Goal: Transaction & Acquisition: Purchase product/service

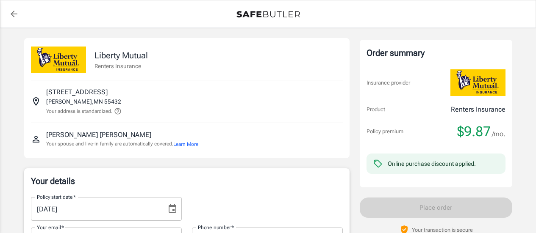
select select "CA"
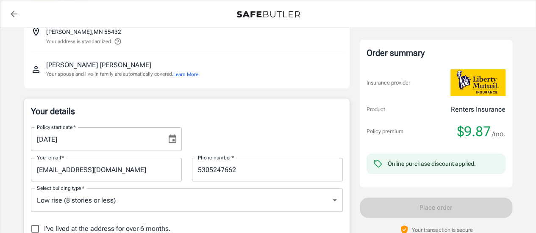
scroll to position [71, 0]
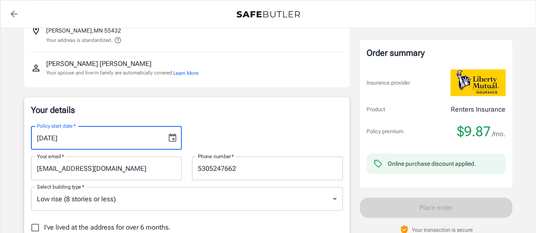
click at [133, 139] on input "[DATE]" at bounding box center [96, 138] width 130 height 24
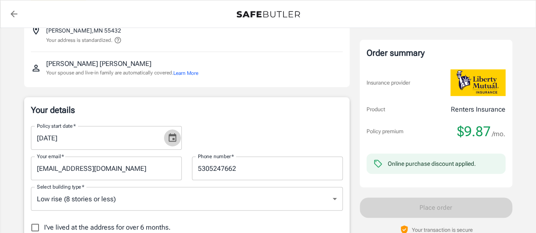
click at [167, 138] on icon "Choose date, selected date is Sep 15, 2025" at bounding box center [172, 138] width 10 height 10
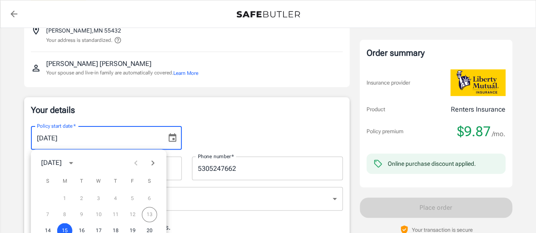
click at [148, 213] on div "7 8 9 10 11 12 13" at bounding box center [99, 214] width 136 height 15
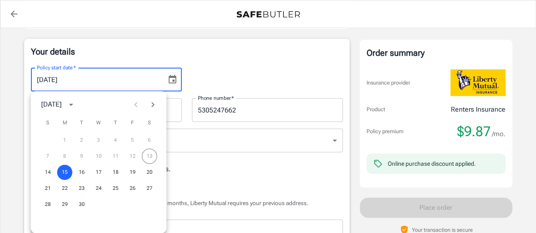
scroll to position [130, 0]
click at [47, 173] on button "14" at bounding box center [47, 171] width 15 height 15
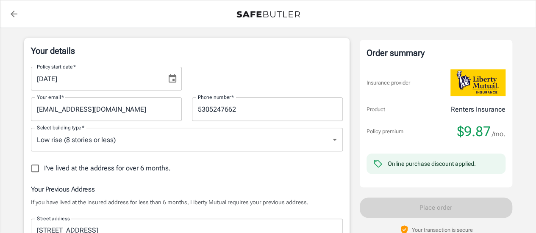
type input "09/14/2025"
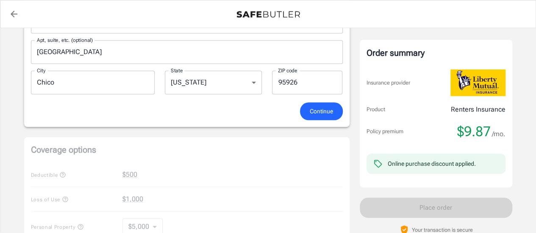
scroll to position [340, 0]
click at [314, 109] on span "Continue" at bounding box center [321, 111] width 23 height 11
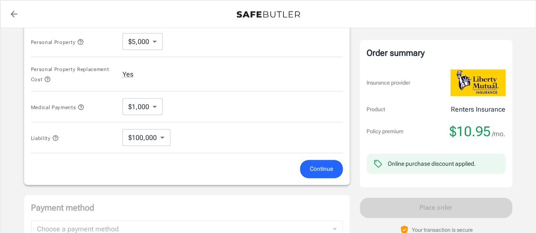
scroll to position [430, 0]
click at [320, 169] on span "Continue" at bounding box center [321, 168] width 23 height 11
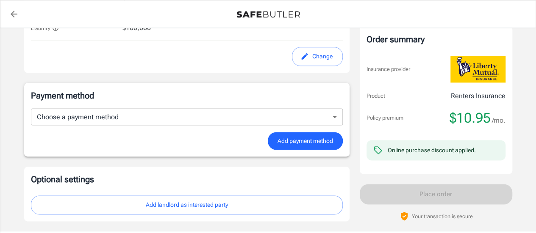
scroll to position [524, 0]
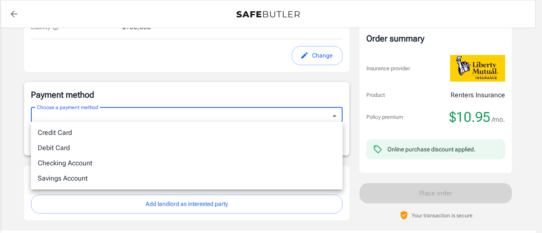
click at [237, 148] on li "Debit Card" at bounding box center [187, 148] width 312 height 15
type input "debit"
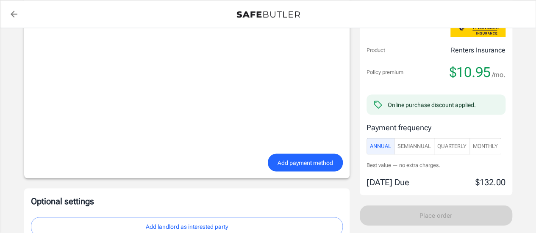
scroll to position [716, 0]
click at [413, 143] on span "SemiAnnual" at bounding box center [413, 147] width 33 height 10
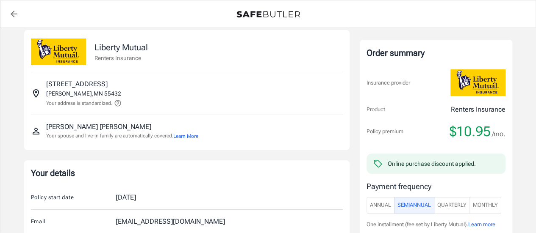
scroll to position [8, 0]
click at [35, 94] on icon "Insured address" at bounding box center [36, 94] width 10 height 10
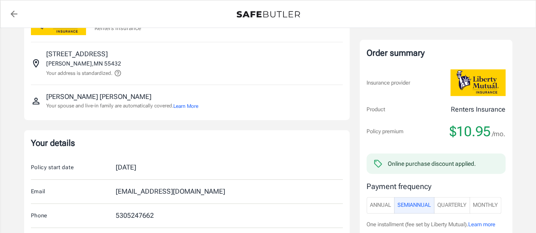
scroll to position [0, 0]
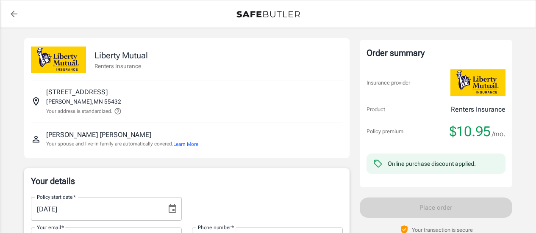
select select "CA"
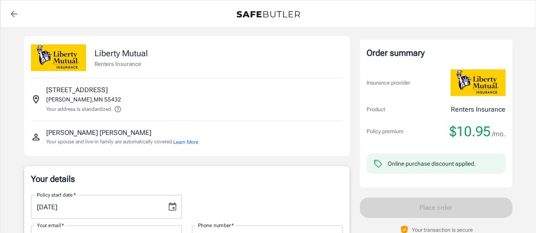
scroll to position [0, 0]
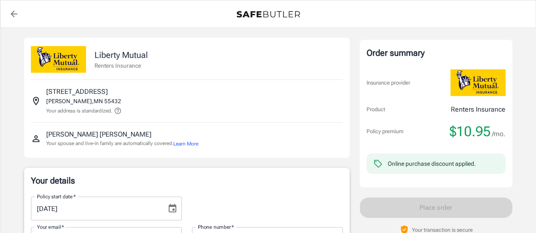
click at [119, 108] on icon at bounding box center [117, 111] width 6 height 6
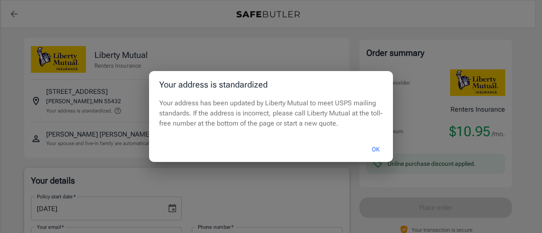
click at [373, 150] on button "OK" at bounding box center [376, 150] width 28 height 18
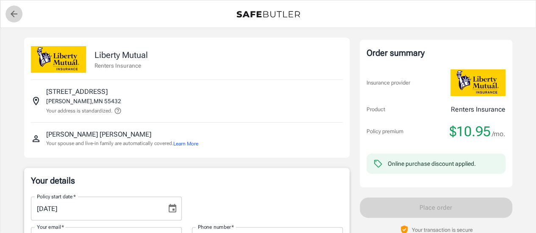
click at [9, 14] on icon "back to quotes" at bounding box center [14, 14] width 10 height 10
select select "CA"
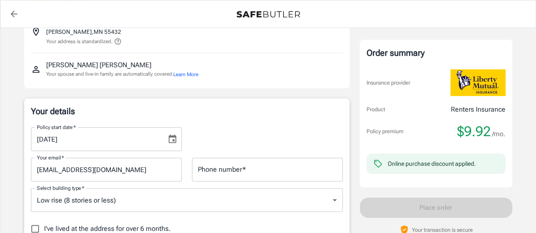
scroll to position [70, 0]
click at [175, 137] on icon "Choose date, selected date is Sep 15, 2025" at bounding box center [172, 139] width 10 height 10
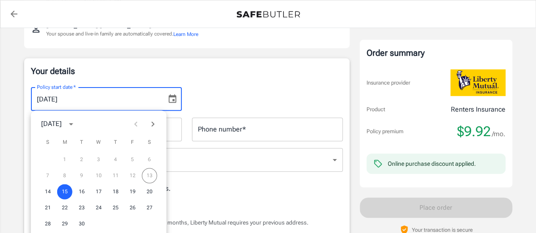
scroll to position [111, 0]
click at [48, 192] on button "14" at bounding box center [47, 191] width 15 height 15
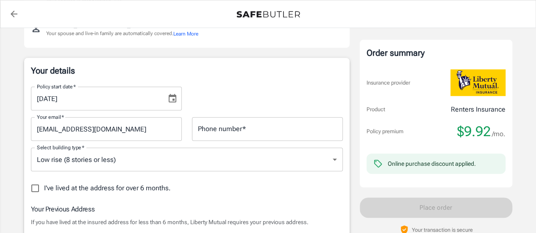
type input "09/14/2025"
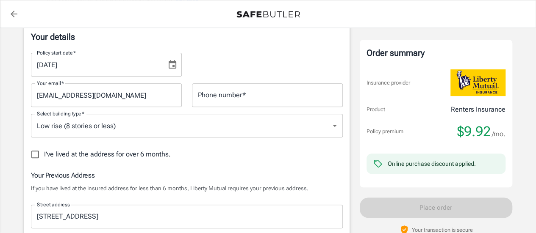
scroll to position [145, 0]
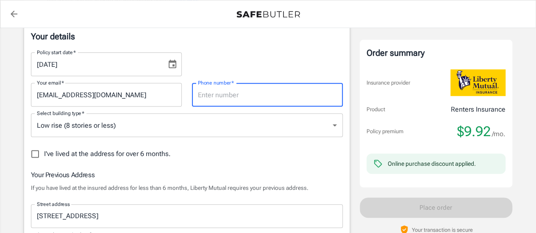
click at [218, 95] on div "Phone number   * Phone number   *" at bounding box center [267, 95] width 151 height 24
type input "5305247662"
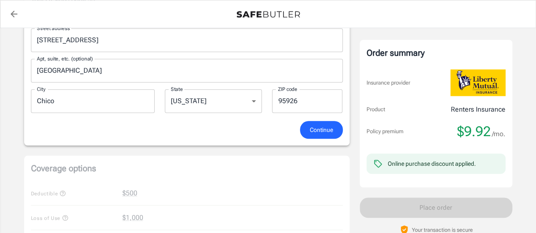
scroll to position [363, 0]
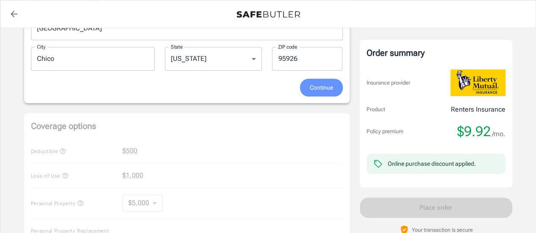
click at [330, 89] on span "Continue" at bounding box center [321, 88] width 23 height 11
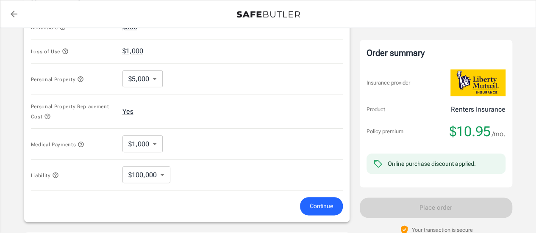
scroll to position [403, 0]
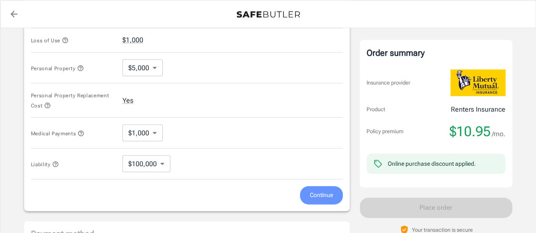
click at [323, 198] on span "Continue" at bounding box center [321, 195] width 23 height 11
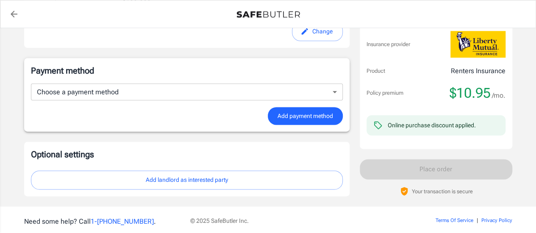
scroll to position [550, 0]
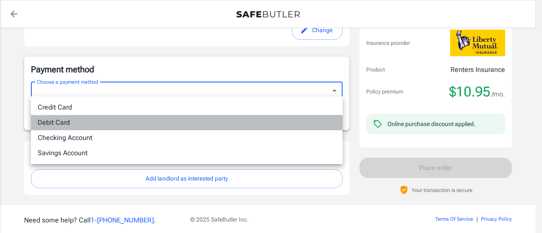
click at [248, 127] on li "Debit Card" at bounding box center [187, 122] width 312 height 15
type input "debit"
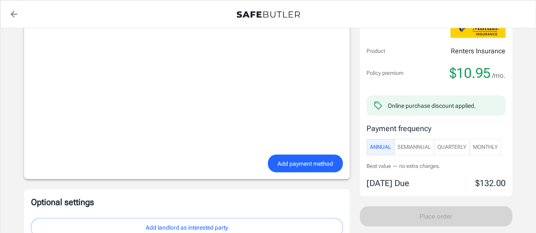
scroll to position [716, 0]
click at [412, 142] on span "SemiAnnual" at bounding box center [413, 147] width 33 height 10
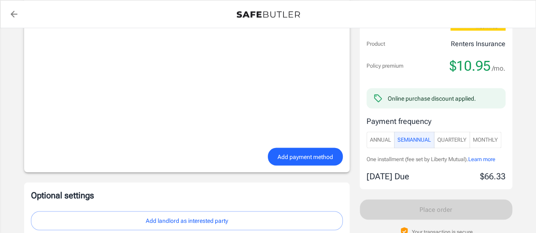
scroll to position [725, 0]
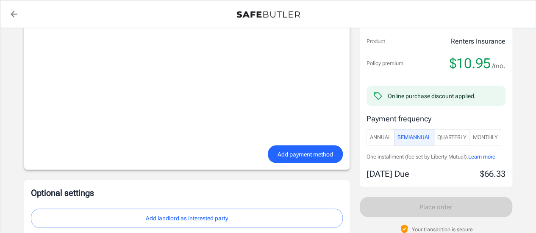
click at [307, 149] on span "Add payment method" at bounding box center [304, 154] width 55 height 11
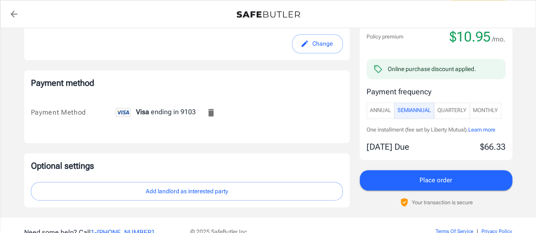
scroll to position [533, 0]
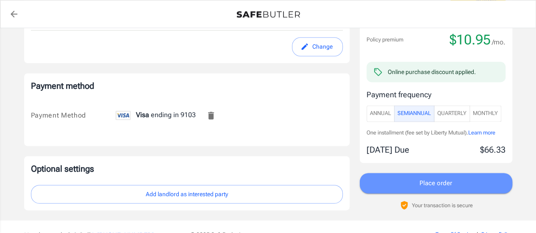
click at [403, 181] on button "Place order" at bounding box center [436, 183] width 152 height 20
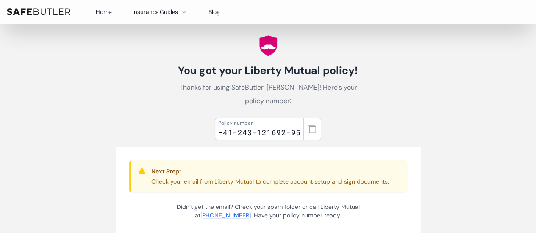
scroll to position [16, 0]
click at [304, 119] on button "button" at bounding box center [312, 130] width 18 height 22
